Goal: Task Accomplishment & Management: Complete application form

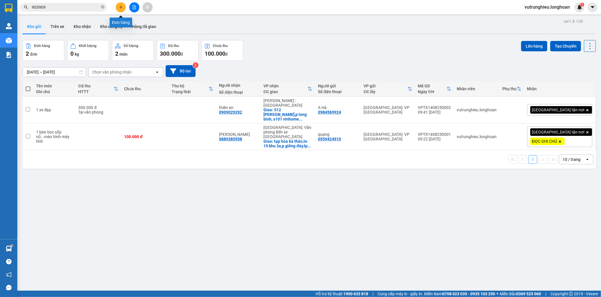
click at [120, 9] on icon "plus" at bounding box center [121, 7] width 4 height 4
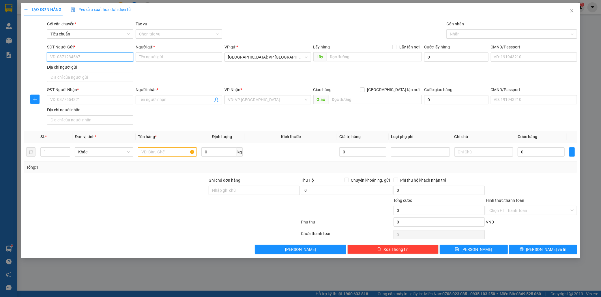
click at [76, 58] on input "SĐT Người Gửi *" at bounding box center [90, 56] width 87 height 9
type input "0976276226"
click at [72, 70] on div "0976276226 - bách" at bounding box center [90, 68] width 80 height 6
type input "bách"
type input "0976276226"
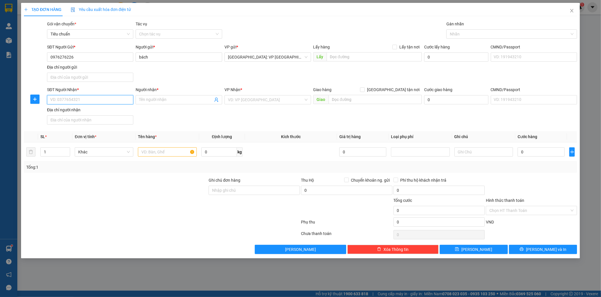
click at [81, 100] on input "SĐT Người Nhận *" at bounding box center [90, 99] width 87 height 9
type input "0972943805"
click at [170, 101] on input "Người nhận *" at bounding box center [176, 100] width 74 height 6
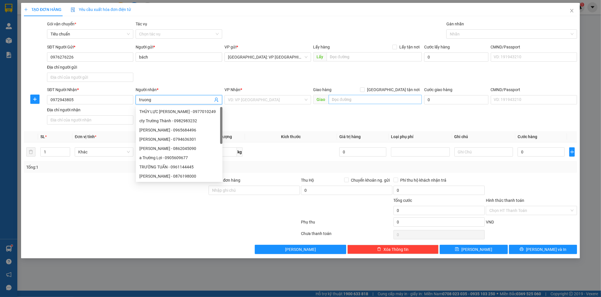
type input "truong"
click at [342, 101] on input "text" at bounding box center [375, 99] width 93 height 9
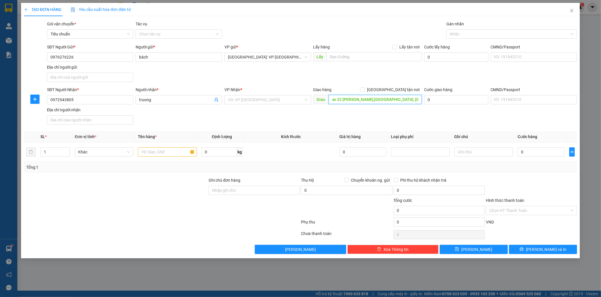
scroll to position [0, 1]
type input "so 32 [PERSON_NAME],[GEOGRAPHIC_DATA] ,[GEOGRAPHIC_DATA]"
click at [245, 100] on input "search" at bounding box center [266, 99] width 76 height 9
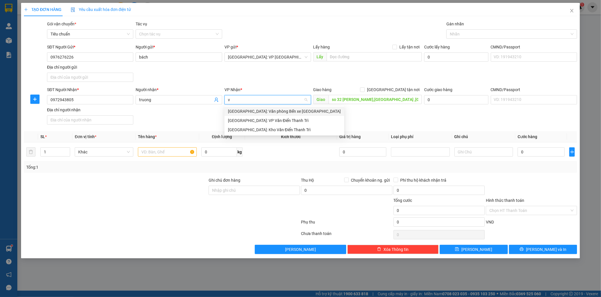
type input "vẵ"
click at [264, 128] on div "[GEOGRAPHIC_DATA]: Kho Văn Điển Thanh Trì" at bounding box center [284, 130] width 113 height 6
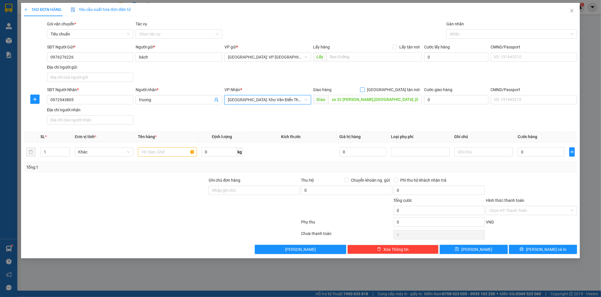
click at [364, 89] on input "[GEOGRAPHIC_DATA] tận nơi" at bounding box center [362, 89] width 4 height 4
checkbox input "true"
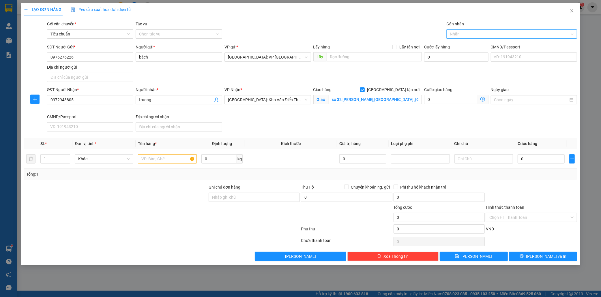
click at [464, 34] on div at bounding box center [509, 34] width 122 height 7
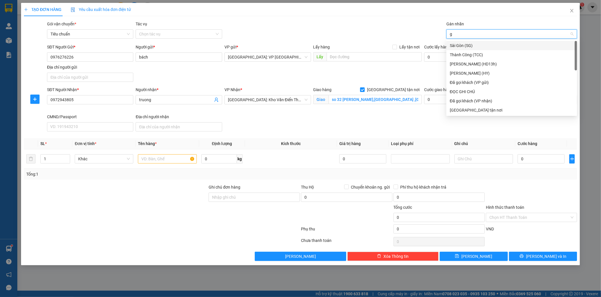
type input "gi"
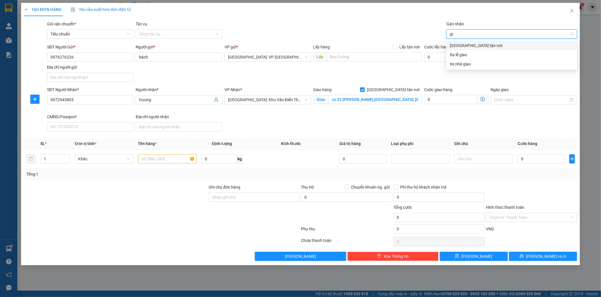
click at [471, 43] on div "[GEOGRAPHIC_DATA] tận nơi" at bounding box center [512, 45] width 124 height 6
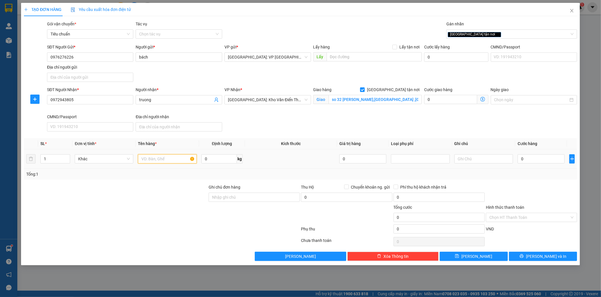
click at [161, 161] on input "text" at bounding box center [167, 158] width 59 height 9
type input "1 kien bọc sốp nổ"
click at [532, 162] on input "0" at bounding box center [540, 158] width 47 height 9
type input "7"
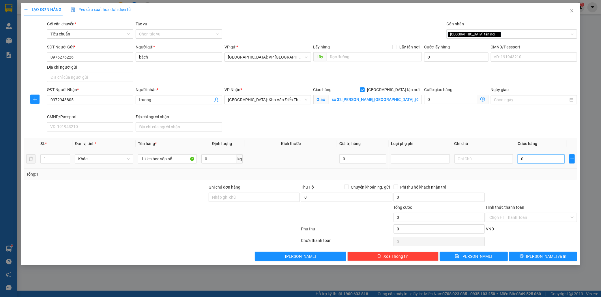
type input "7"
type input "70"
type input "700"
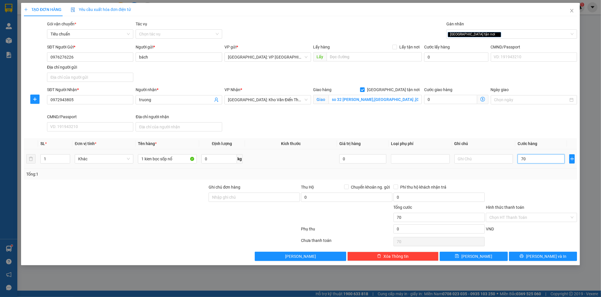
type input "700"
type input "7.000"
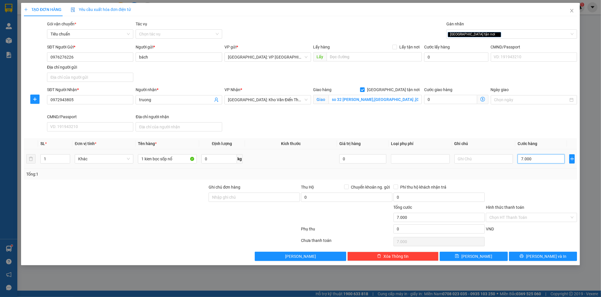
type input "70.000"
type input "700.000"
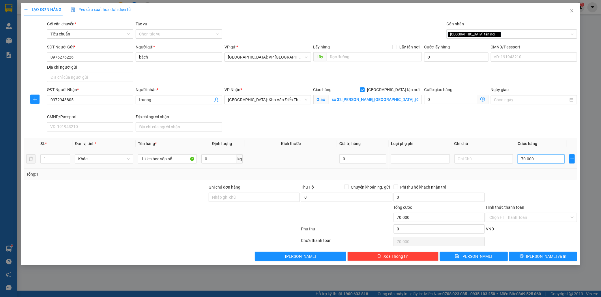
type input "700.000"
type input "70.000"
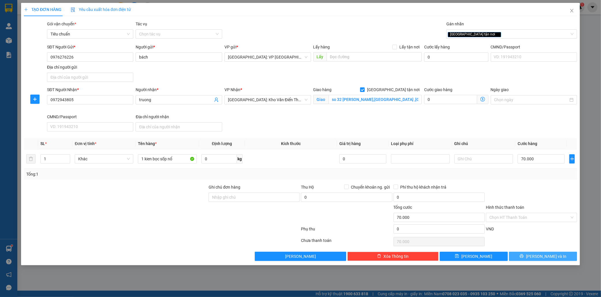
click at [550, 257] on span "[PERSON_NAME] và In" at bounding box center [546, 256] width 40 height 6
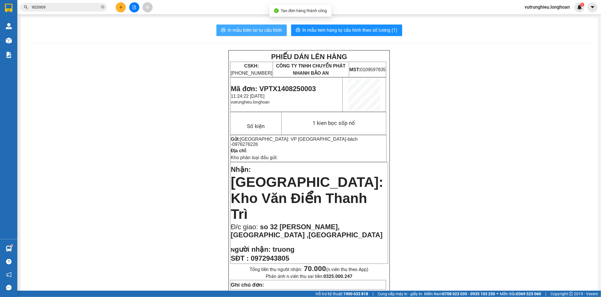
click at [251, 32] on span "In mẫu biên lai tự cấu hình" at bounding box center [255, 30] width 54 height 7
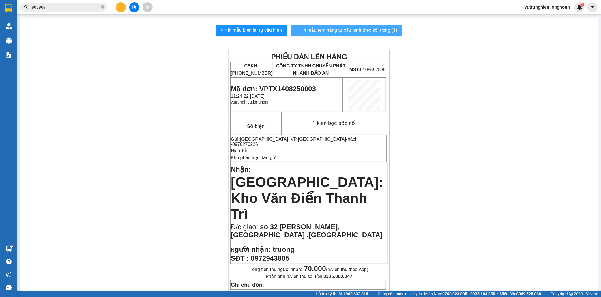
click at [349, 26] on button "In mẫu tem hàng tự cấu hình theo số lượng (1)" at bounding box center [346, 31] width 111 height 12
click at [286, 87] on span "Mã đơn: VPTX1408250003" at bounding box center [273, 89] width 85 height 8
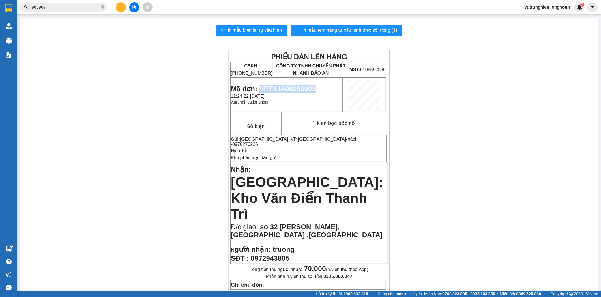
click at [286, 87] on span "Mã đơn: VPTX1408250003" at bounding box center [273, 89] width 85 height 8
copy span "VPTX1408250003"
click at [119, 10] on button at bounding box center [121, 7] width 10 height 10
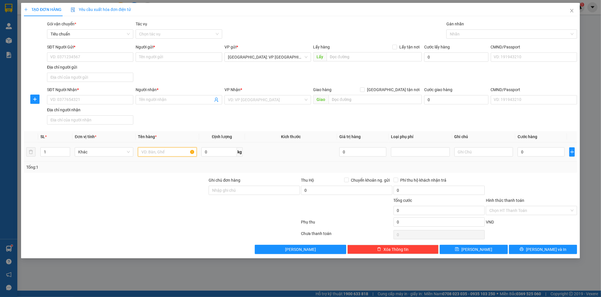
click at [149, 154] on input "text" at bounding box center [167, 151] width 59 height 9
type input "1 kien gỗ"
click at [76, 59] on input "SĐT Người Gửi *" at bounding box center [90, 56] width 87 height 9
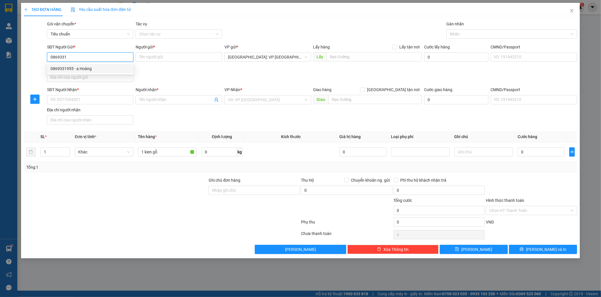
click at [76, 65] on div "0869331955 - a Hoàng" at bounding box center [90, 68] width 80 height 6
type input "0869331955"
type input "a Hoàng"
type input "tân triều hn"
type input "0869331955"
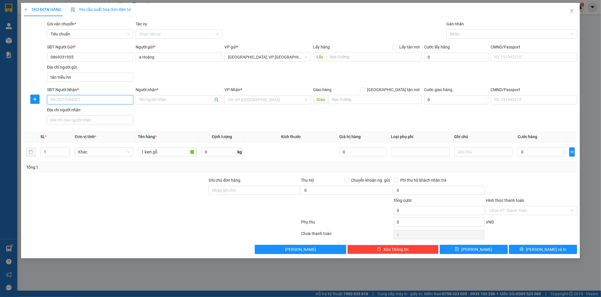
click at [74, 100] on input "SĐT Người Nhận *" at bounding box center [90, 99] width 87 height 9
type input "0909943939"
click at [156, 99] on input "Người nhận *" at bounding box center [176, 100] width 74 height 6
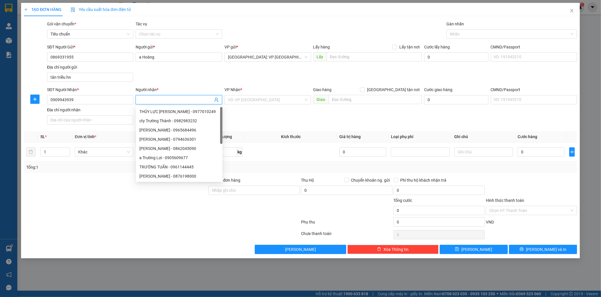
type input "d"
type input "đức"
click at [253, 104] on input "search" at bounding box center [266, 99] width 76 height 9
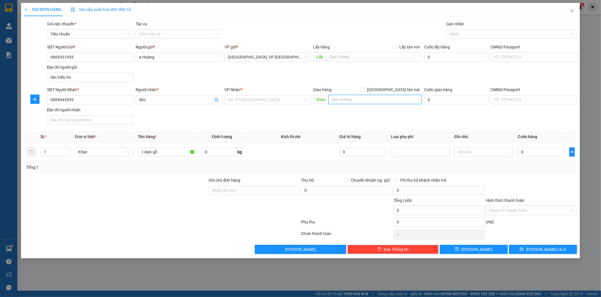
click at [340, 101] on input "text" at bounding box center [375, 99] width 93 height 9
type input "13/3a pham văn thuận,p tam hiệp,biên hòa đ n"
click at [234, 102] on input "search" at bounding box center [266, 99] width 76 height 9
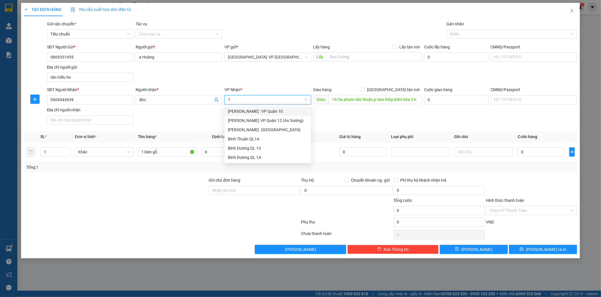
type input "12"
click at [252, 118] on div "[PERSON_NAME] : [GEOGRAPHIC_DATA]" at bounding box center [268, 120] width 80 height 6
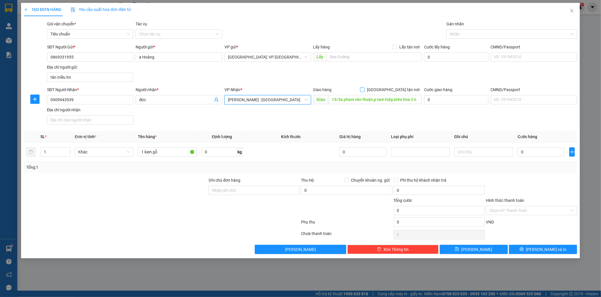
click at [365, 89] on span at bounding box center [362, 89] width 5 height 5
click at [364, 89] on input "[GEOGRAPHIC_DATA] tận nơi" at bounding box center [362, 89] width 4 height 4
checkbox input "true"
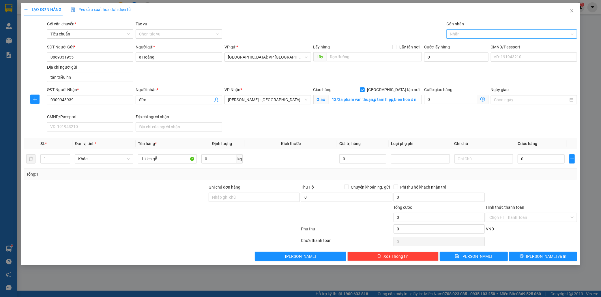
click at [460, 36] on div at bounding box center [509, 34] width 122 height 7
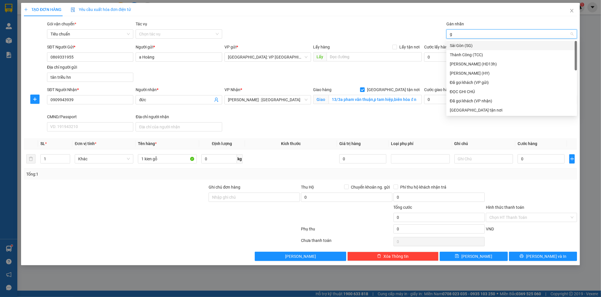
type input "gi"
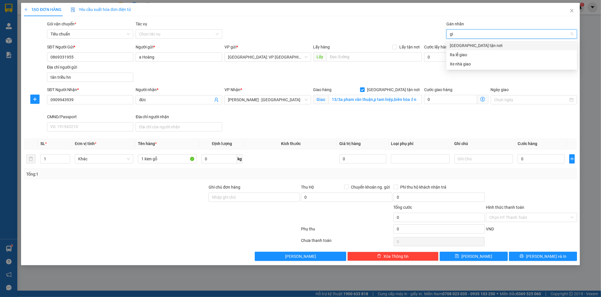
click at [463, 45] on div "[GEOGRAPHIC_DATA] tận nơi" at bounding box center [512, 45] width 124 height 6
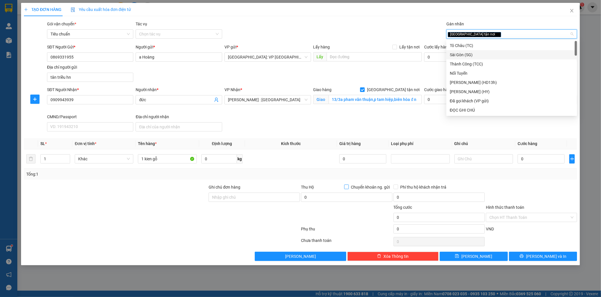
click at [346, 187] on input "Chuyển khoản ng. gửi" at bounding box center [346, 187] width 4 height 4
checkbox input "true"
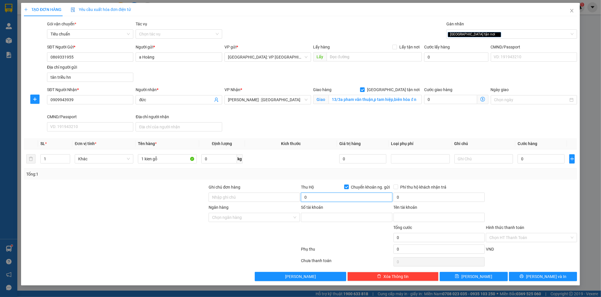
click at [319, 201] on input "0" at bounding box center [346, 197] width 91 height 9
type input "115.000"
click at [405, 195] on input "0" at bounding box center [438, 197] width 91 height 9
click at [229, 219] on input "Ngân hàng" at bounding box center [252, 217] width 80 height 9
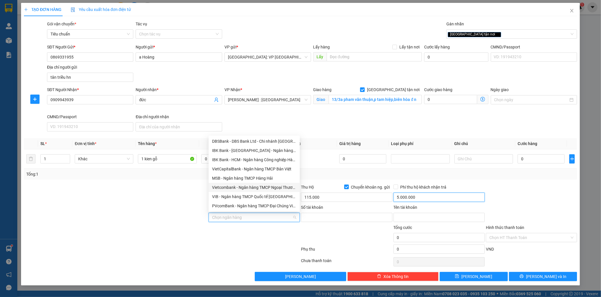
click at [431, 201] on input "5.000.000" at bounding box center [438, 197] width 91 height 9
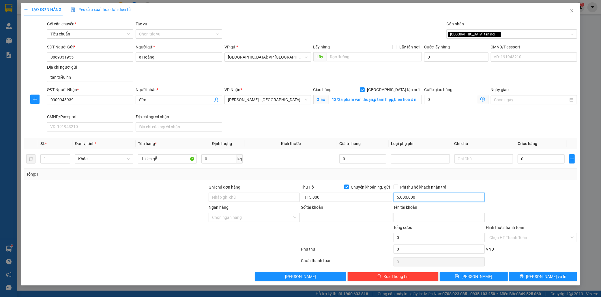
click at [431, 201] on input "5.000.000" at bounding box center [438, 197] width 91 height 9
type input "10.000"
click at [254, 219] on input "Ngân hàng" at bounding box center [252, 217] width 80 height 9
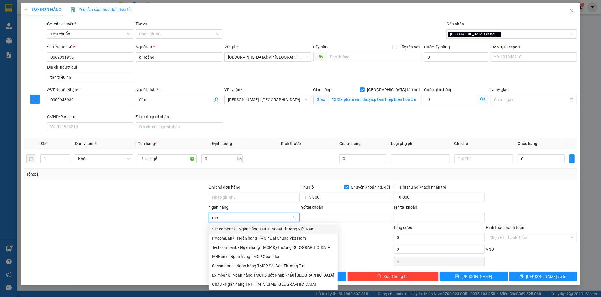
type input "mbb"
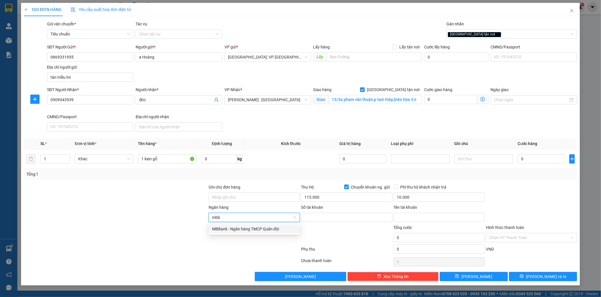
click at [260, 228] on div "MBBank - Ngân hàng TMCP Quân đội" at bounding box center [254, 229] width 84 height 6
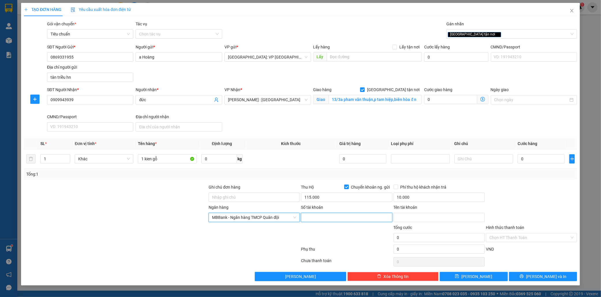
click at [315, 217] on input "Số tài khoản" at bounding box center [346, 217] width 91 height 9
type input "6925041994"
click at [423, 219] on input "Tên tài khoản" at bounding box center [438, 217] width 91 height 9
type input "vu huu thuy"
click at [540, 161] on input "0" at bounding box center [540, 158] width 47 height 9
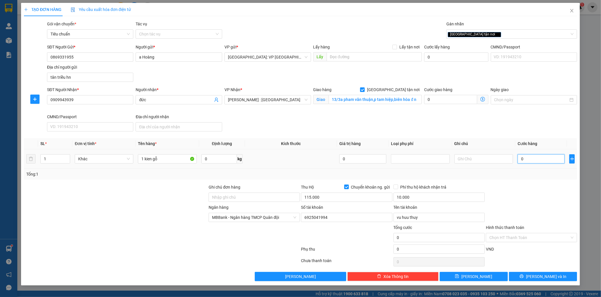
type input "1"
type input "13"
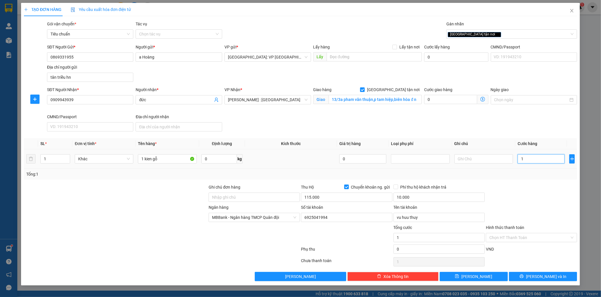
type input "13"
type input "130"
type input "1.300"
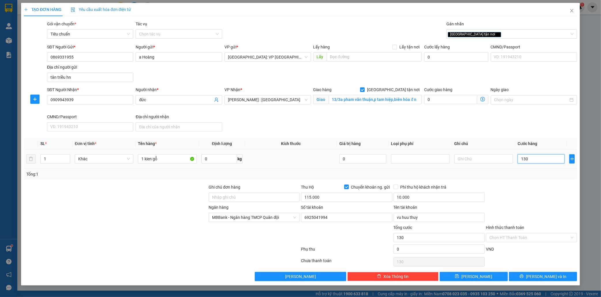
type input "1.300"
type input "13.000"
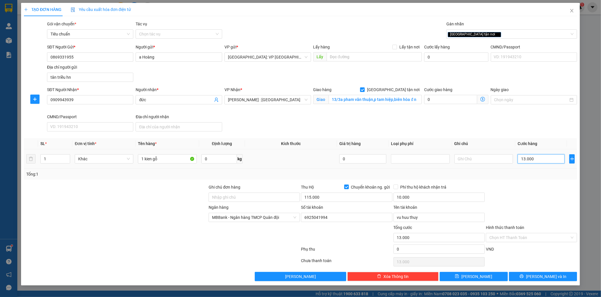
type input "130.000"
click at [541, 162] on input "130.000" at bounding box center [540, 158] width 47 height 9
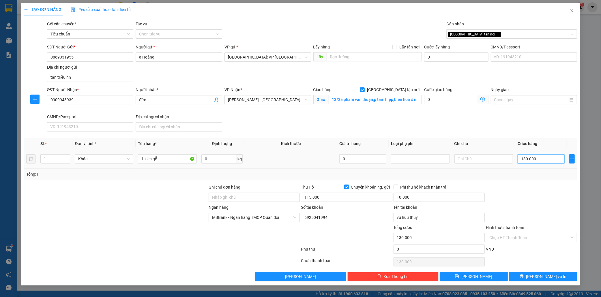
click at [541, 162] on input "130.000" at bounding box center [540, 158] width 47 height 9
type input "0"
type input "01"
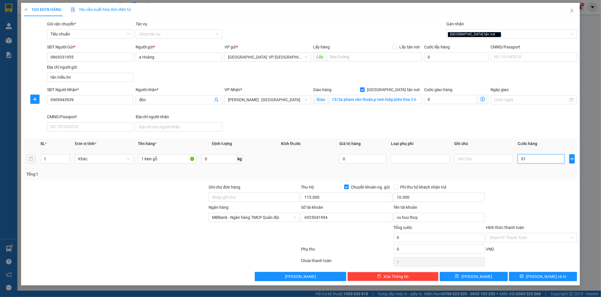
type input "1"
type input "014"
type input "14"
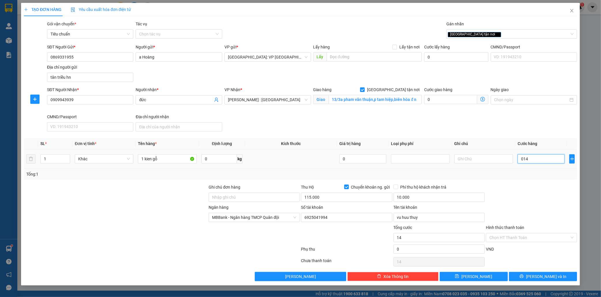
type input "0.140"
type input "140"
type input "01.400"
type input "1.400"
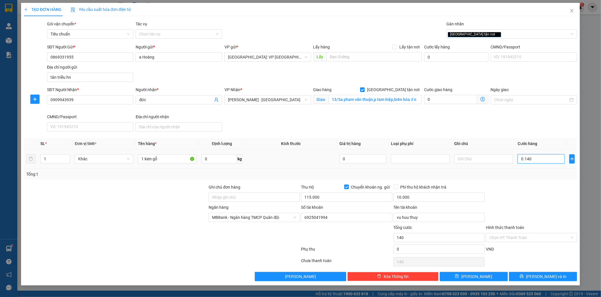
type input "1.400"
type input "014.000"
type input "14.000"
type input "0.140.000"
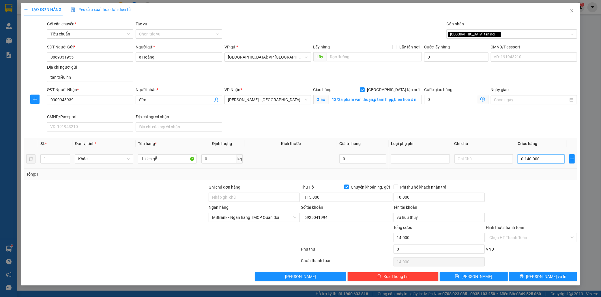
type input "140.000"
click at [522, 237] on input "Hình thức thanh toán" at bounding box center [529, 237] width 80 height 9
type input "140.000"
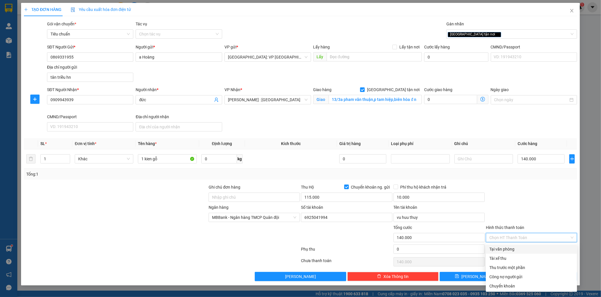
click at [508, 249] on div "Tại văn phòng" at bounding box center [531, 249] width 84 height 6
type input "0"
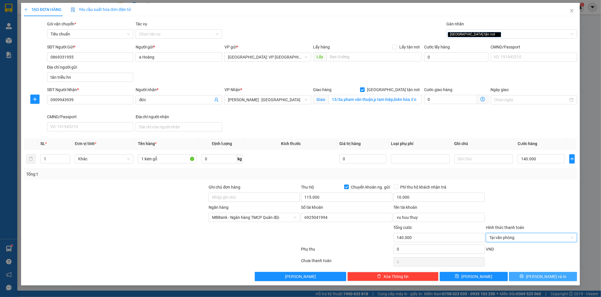
click at [563, 276] on button "[PERSON_NAME] và In" at bounding box center [543, 276] width 68 height 9
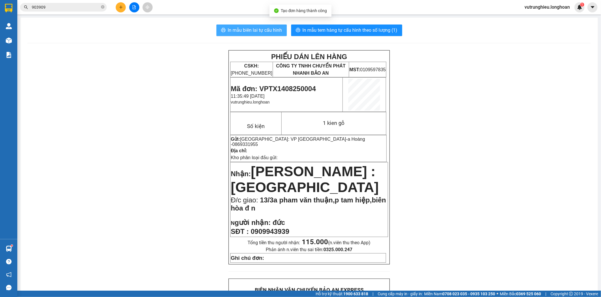
click at [258, 30] on span "In mẫu biên lai tự cấu hình" at bounding box center [255, 30] width 54 height 7
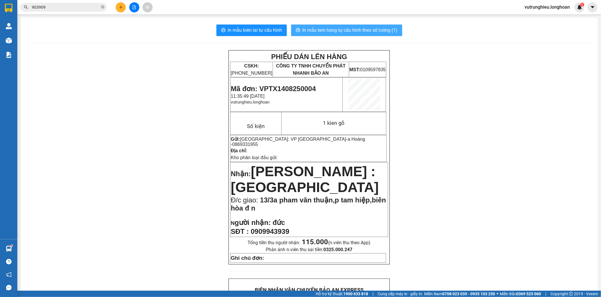
click at [330, 29] on span "In mẫu tem hàng tự cấu hình theo số lượng (1)" at bounding box center [350, 30] width 95 height 7
click at [281, 87] on span "Mã đơn: VPTX1408250004" at bounding box center [273, 89] width 85 height 8
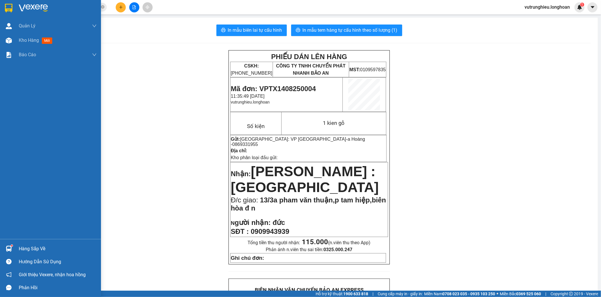
click at [9, 8] on img at bounding box center [8, 8] width 7 height 9
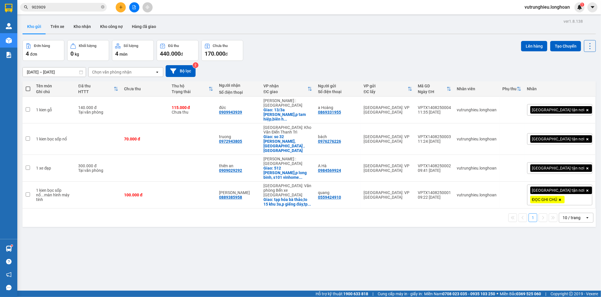
click at [148, 297] on html "Kết quả tìm kiếm ( 4 ) Bộ lọc Mã ĐH Trạng thái Món hàng Thu hộ Tổng cước Chưa c…" at bounding box center [300, 148] width 601 height 297
